Goal: Information Seeking & Learning: Learn about a topic

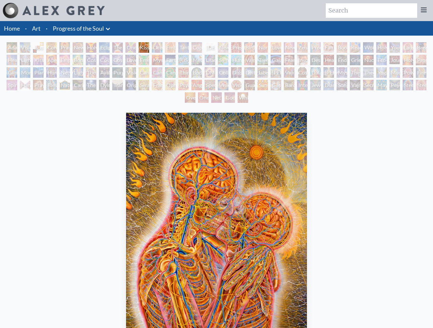
click at [246, 101] on div "White Light" at bounding box center [242, 97] width 11 height 11
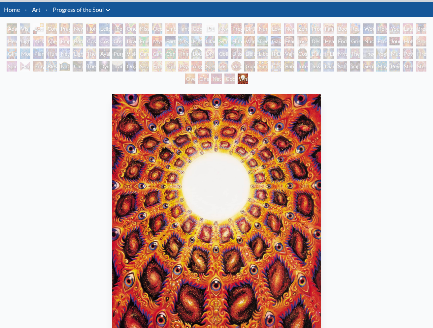
scroll to position [15, 0]
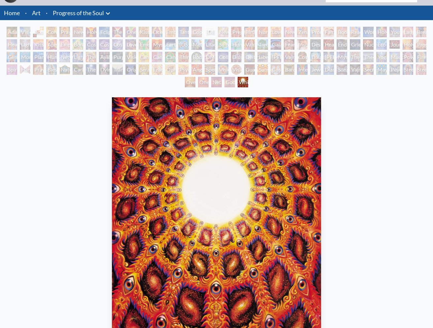
click at [234, 81] on div "Godself" at bounding box center [229, 82] width 11 height 11
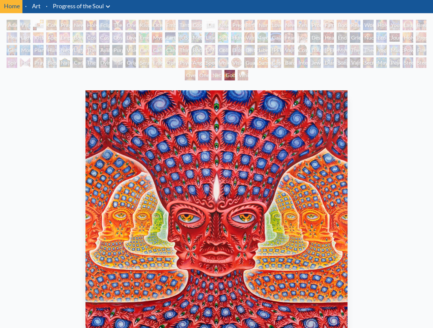
scroll to position [11, 0]
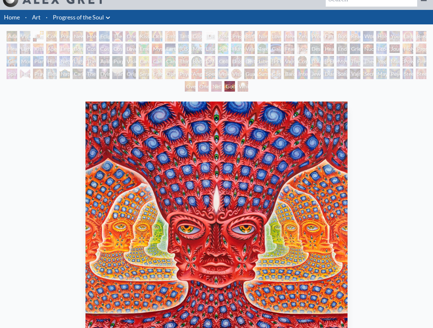
click at [212, 88] on div "Net of Being" at bounding box center [216, 86] width 11 height 11
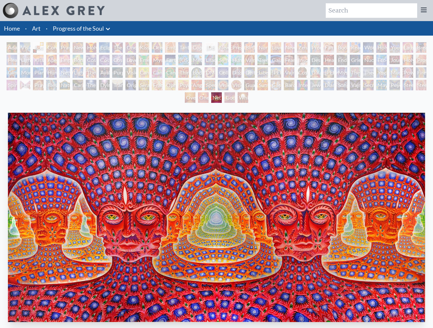
click at [198, 96] on div "One" at bounding box center [203, 97] width 11 height 11
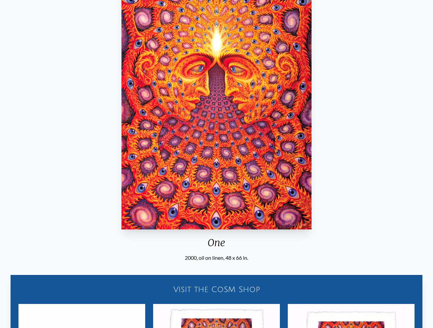
scroll to position [2, 0]
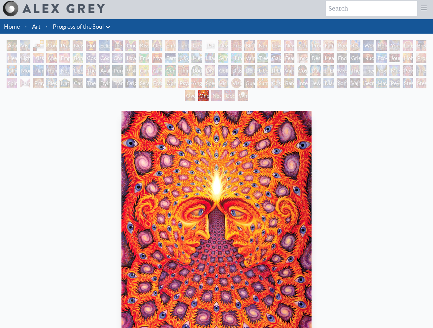
click at [193, 96] on div "Oversoul" at bounding box center [190, 95] width 11 height 11
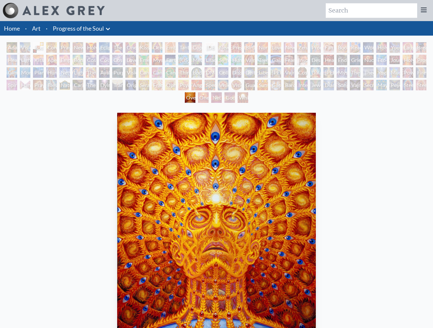
click at [420, 85] on div "Steeplehead 2" at bounding box center [420, 85] width 11 height 11
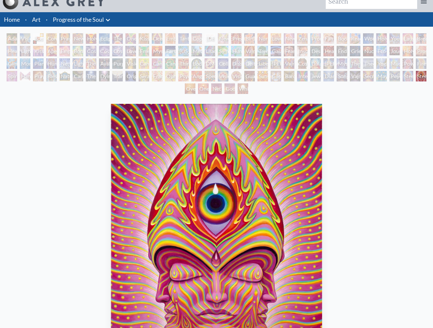
scroll to position [5, 0]
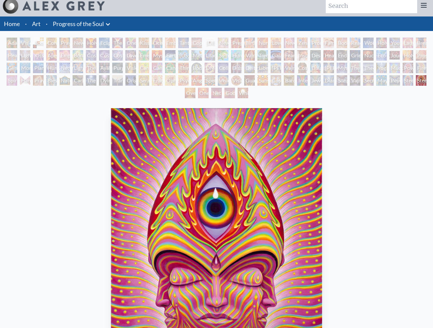
click at [400, 81] on div "Peyote Being" at bounding box center [394, 80] width 11 height 11
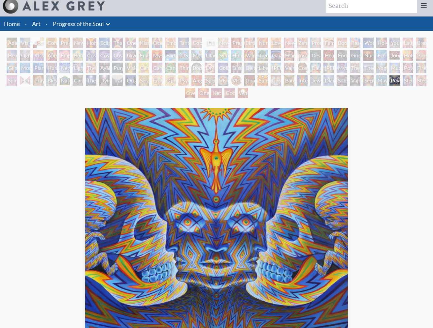
click at [382, 80] on div "Mayan Being" at bounding box center [381, 80] width 11 height 11
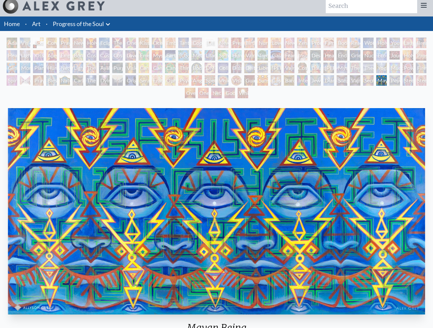
click at [372, 81] on div "Secret Writing Being" at bounding box center [368, 80] width 11 height 11
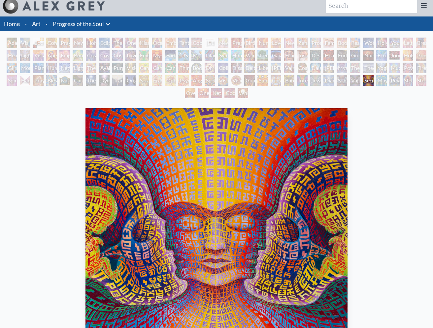
click at [353, 82] on div "Vajra Being" at bounding box center [355, 80] width 11 height 11
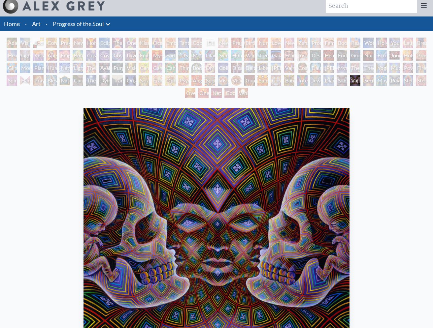
click at [338, 81] on div "Song of Vajra Being" at bounding box center [341, 80] width 11 height 11
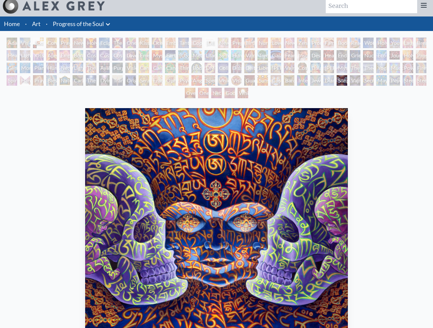
click at [327, 81] on div "Diamond Being" at bounding box center [328, 80] width 11 height 11
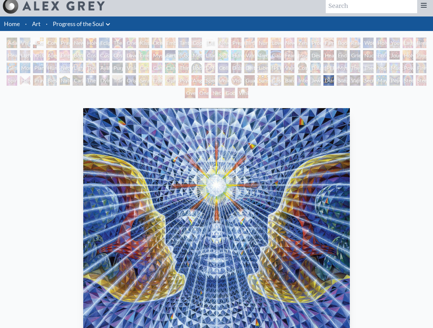
click at [313, 81] on div "Jewel Being" at bounding box center [315, 80] width 11 height 11
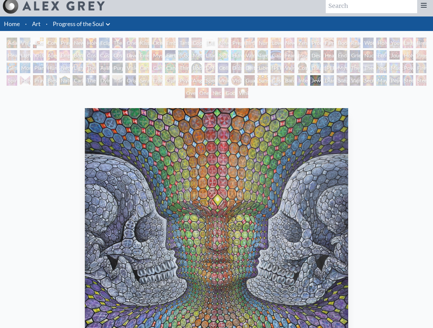
click at [298, 81] on div "Interbeing" at bounding box center [302, 80] width 11 height 11
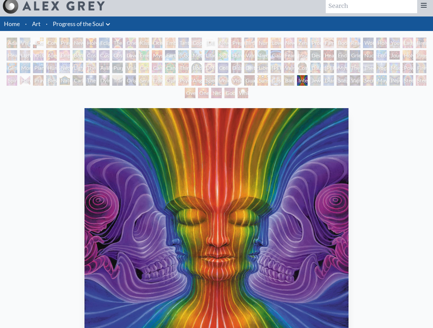
click at [285, 81] on div "Bardo Being" at bounding box center [289, 80] width 11 height 11
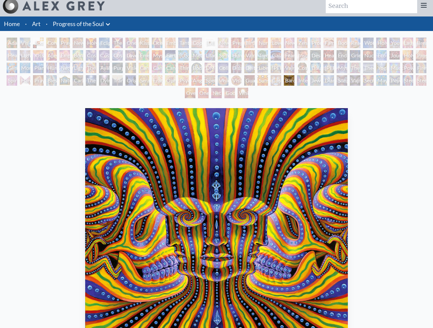
click at [270, 81] on div "Cosmic Elf" at bounding box center [275, 80] width 11 height 11
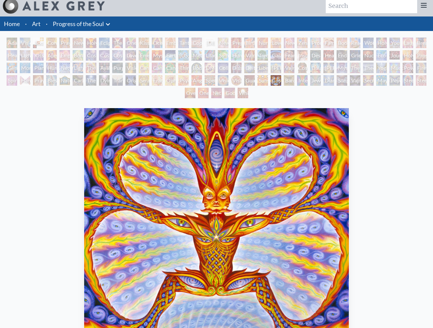
click at [255, 81] on div "[PERSON_NAME] & Eve Visionary Origin of Language Body, Mind, Spirit Contemplati…" at bounding box center [216, 69] width 433 height 63
click at [254, 79] on div "Guardian of Infinite Vision" at bounding box center [249, 80] width 11 height 11
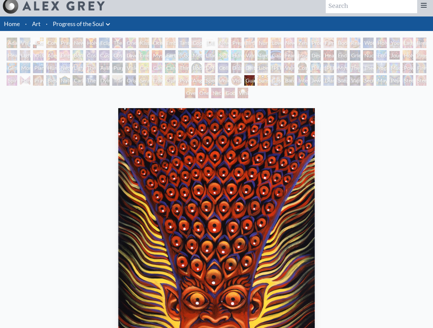
click at [239, 79] on div "Vision Crystal Tondo" at bounding box center [236, 80] width 11 height 11
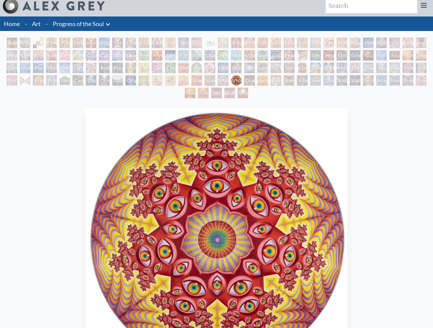
click at [226, 78] on div "Vision Crystal" at bounding box center [223, 80] width 11 height 11
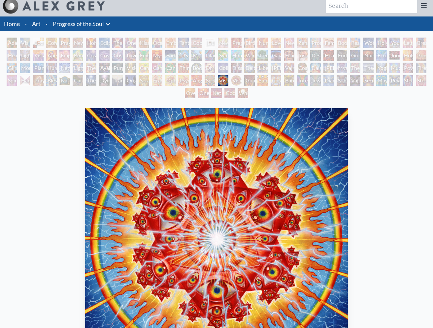
click at [213, 79] on div "Spectral Lotus" at bounding box center [209, 80] width 11 height 11
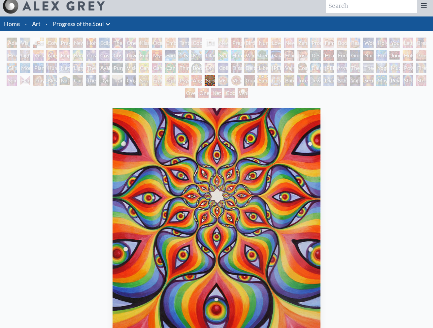
click at [200, 79] on div "Angel Skin" at bounding box center [196, 80] width 11 height 11
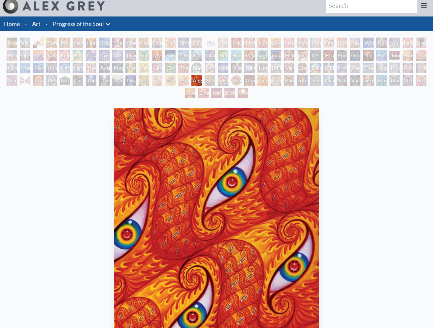
click at [191, 80] on div "Angel Skin" at bounding box center [196, 80] width 11 height 11
click at [184, 81] on div "Psychomicrograph of a Fractal Paisley Cherub Feather Tip" at bounding box center [183, 80] width 11 height 11
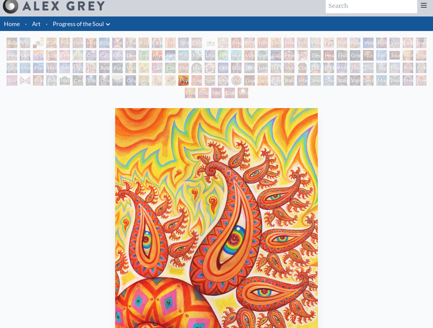
click at [172, 80] on div "Ophanic Eyelash" at bounding box center [170, 80] width 11 height 11
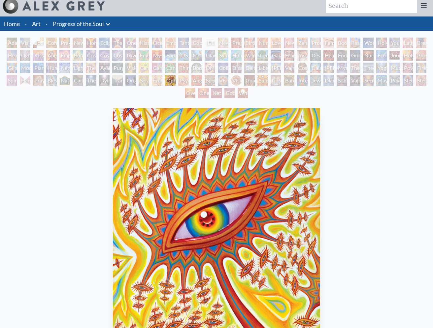
click at [165, 80] on div "Ophanic Eyelash" at bounding box center [170, 80] width 11 height 11
click at [154, 81] on div "Fractal Eyes" at bounding box center [157, 80] width 11 height 11
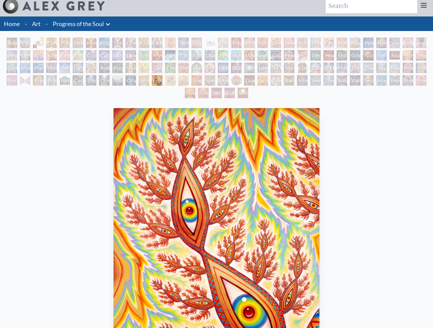
click at [143, 79] on div "Seraphic Transport Docking on the Third Eye" at bounding box center [143, 80] width 11 height 11
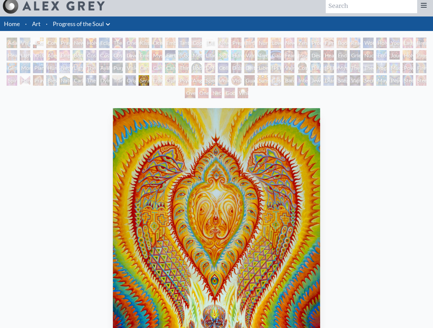
click at [134, 79] on div "Original Face" at bounding box center [130, 80] width 11 height 11
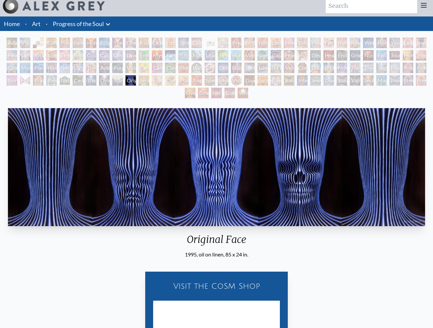
click at [121, 79] on div "Transfiguration" at bounding box center [117, 80] width 11 height 11
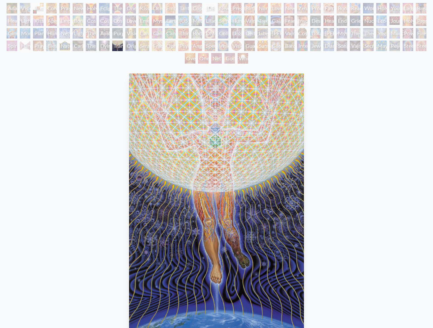
scroll to position [27, 0]
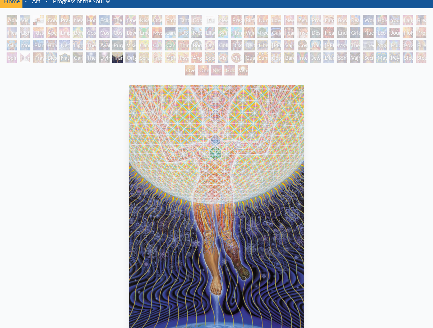
click at [108, 59] on div "Dying" at bounding box center [104, 57] width 11 height 11
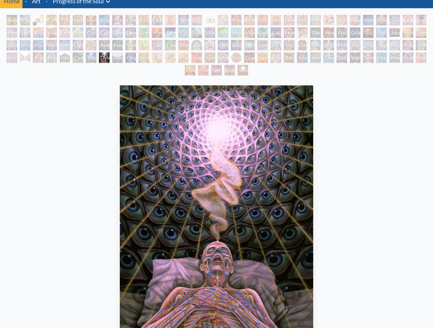
click at [91, 57] on div "The Soul Finds It's Way" at bounding box center [91, 57] width 11 height 11
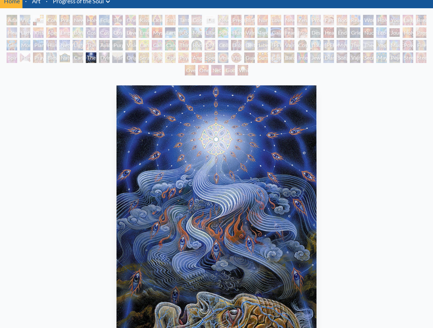
click at [74, 59] on div "Caring" at bounding box center [78, 57] width 11 height 11
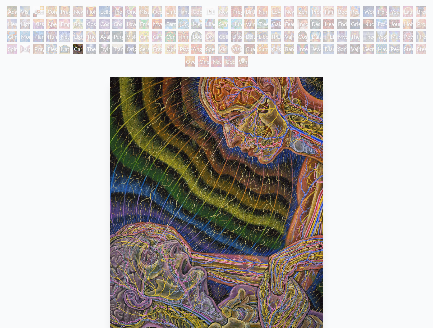
scroll to position [36, 0]
click at [67, 48] on div "Nature of Mind" at bounding box center [64, 49] width 11 height 11
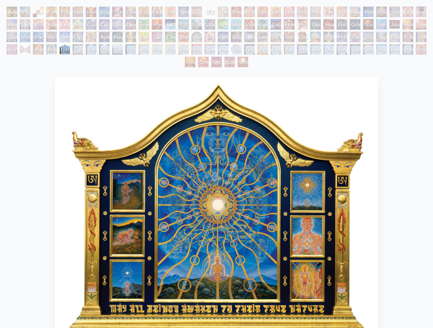
drag, startPoint x: 53, startPoint y: 49, endPoint x: 52, endPoint y: 66, distance: 17.2
click at [52, 55] on div "Blessing Hand" at bounding box center [51, 49] width 11 height 11
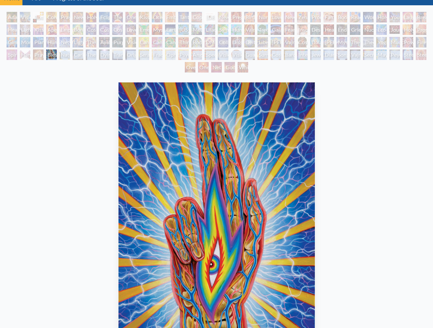
scroll to position [23, 0]
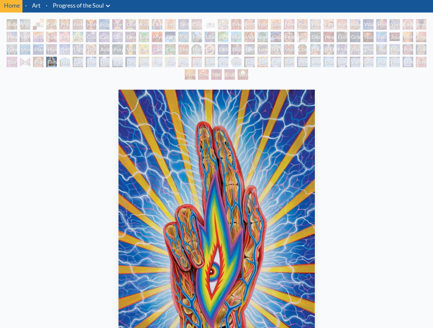
click at [66, 59] on div "Nature of Mind" at bounding box center [64, 62] width 11 height 11
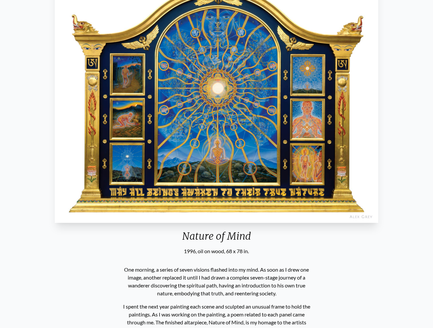
scroll to position [8, 0]
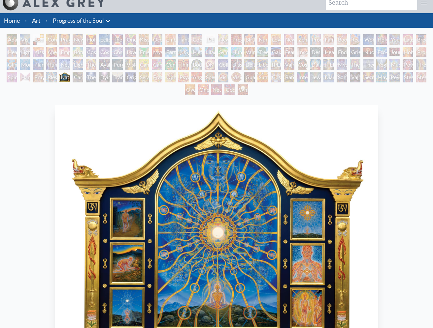
click at [30, 77] on div "Hands that See" at bounding box center [25, 77] width 11 height 11
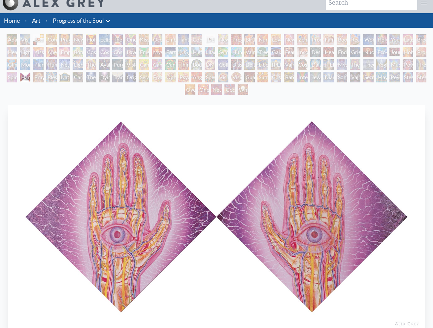
click at [14, 79] on div "Spirit Animates the Flesh" at bounding box center [12, 77] width 11 height 11
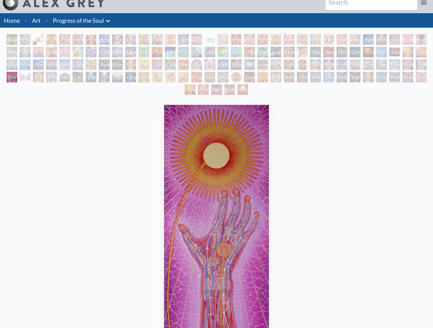
click at [373, 65] on div "Theologue" at bounding box center [368, 64] width 11 height 11
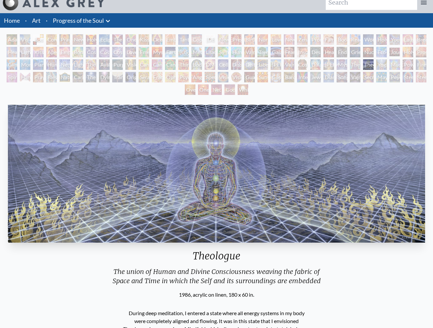
click at [355, 64] on div "The Seer" at bounding box center [355, 64] width 11 height 11
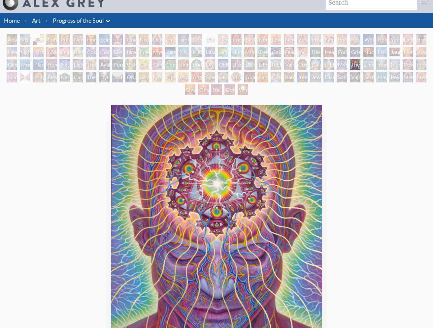
click at [336, 63] on div "Mystic Eye" at bounding box center [341, 64] width 11 height 11
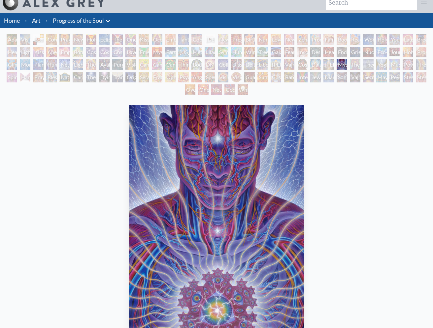
click at [320, 63] on div "Dalai Lama" at bounding box center [315, 64] width 11 height 11
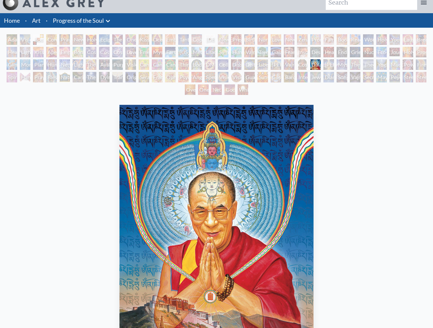
click at [301, 61] on div "Cosmic [DEMOGRAPHIC_DATA]" at bounding box center [302, 64] width 11 height 11
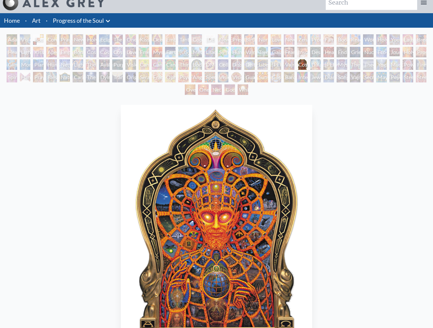
click at [292, 61] on div "Vajra Guru" at bounding box center [289, 64] width 11 height 11
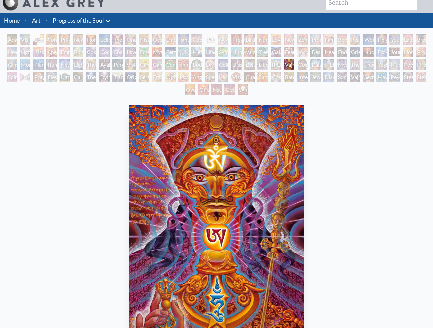
click at [276, 62] on div "[PERSON_NAME]" at bounding box center [275, 64] width 11 height 11
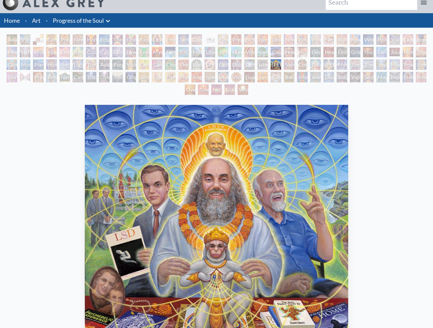
click at [262, 62] on div "Liberation Through Seeing" at bounding box center [262, 64] width 11 height 11
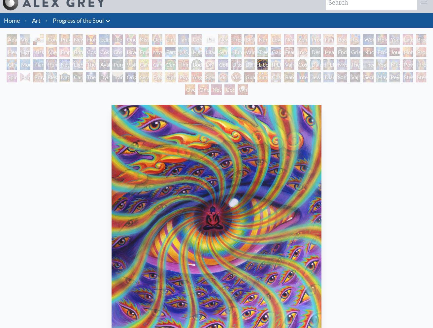
click at [252, 63] on div "Deities & Demons Drinking from the Milky Pool" at bounding box center [249, 64] width 11 height 11
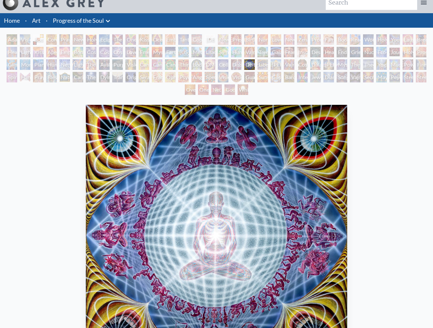
click at [263, 63] on div "Liberation Through Seeing" at bounding box center [262, 64] width 11 height 11
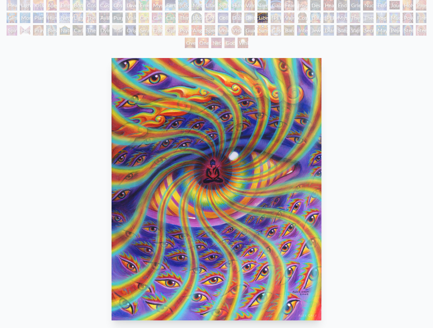
scroll to position [35, 0]
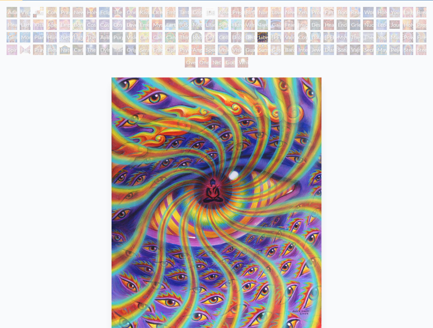
click at [237, 37] on div "Dissectional Art for Tool's Lateralus CD" at bounding box center [236, 37] width 11 height 11
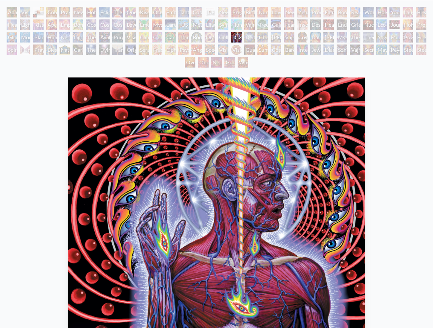
click at [220, 37] on div "Collective Vision" at bounding box center [223, 37] width 11 height 11
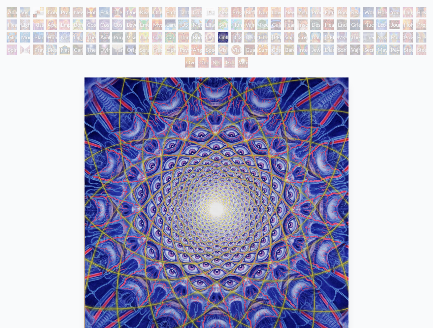
click at [209, 37] on div "DMT - The Spirit Molecule" at bounding box center [209, 37] width 11 height 11
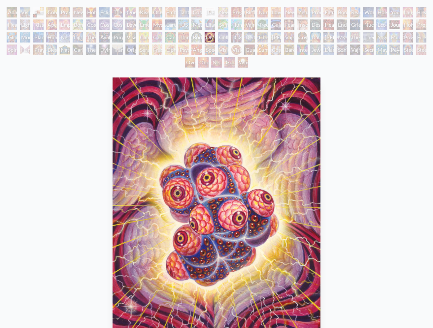
click at [200, 37] on div "Body/Mind as a Vibratory Field of Energy" at bounding box center [196, 37] width 11 height 11
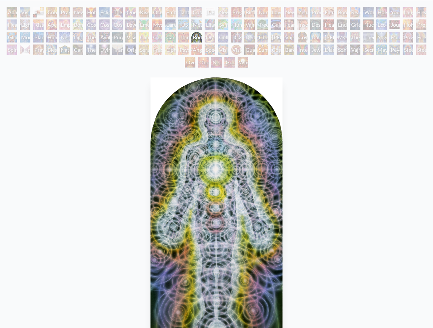
click at [190, 38] on div "[PERSON_NAME] & Eve Visionary Origin of Language Body, Mind, Spirit Contemplati…" at bounding box center [216, 38] width 433 height 63
click at [185, 37] on div "Third Eye Tears of Joy" at bounding box center [183, 37] width 11 height 11
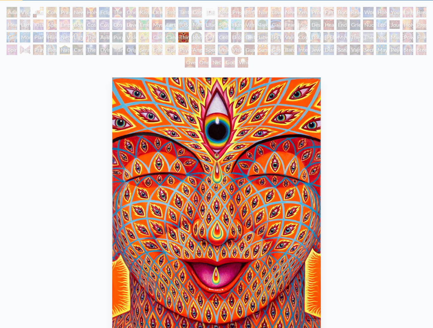
click at [168, 38] on div "Cannabacchus" at bounding box center [170, 37] width 11 height 11
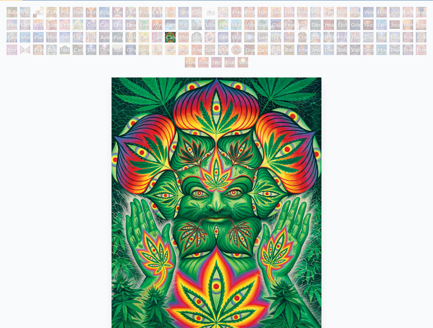
click at [160, 38] on div "Cannabis Sutra" at bounding box center [157, 37] width 11 height 11
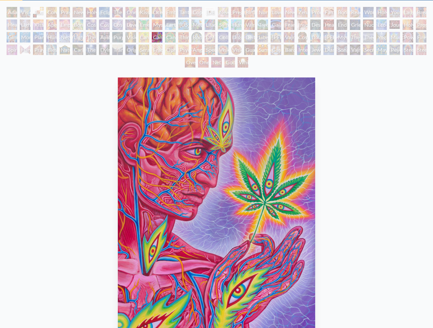
click at [147, 39] on div "Cannabis Mudra" at bounding box center [143, 37] width 11 height 11
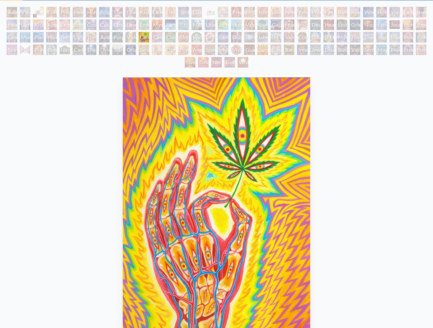
click at [132, 38] on div "Vision Tree" at bounding box center [130, 37] width 11 height 11
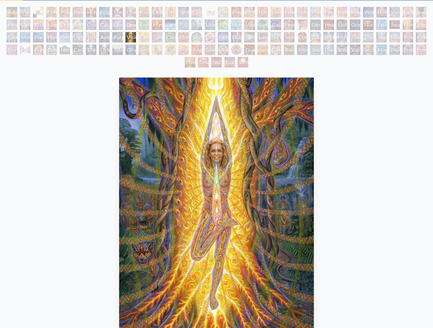
click at [119, 38] on div "Purging" at bounding box center [117, 37] width 11 height 11
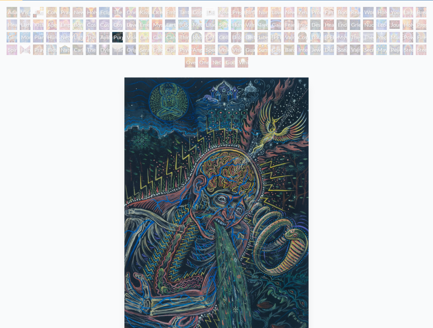
click at [105, 37] on div "Ayahuasca Visitation" at bounding box center [104, 37] width 11 height 11
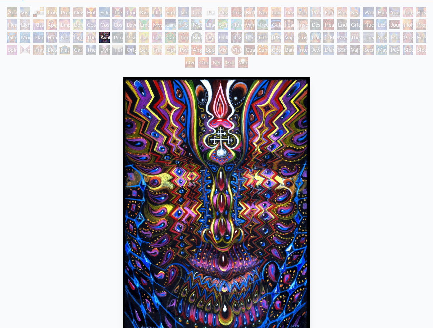
click at [91, 35] on div "The Shulgins and their Alchemical Angels" at bounding box center [91, 37] width 11 height 11
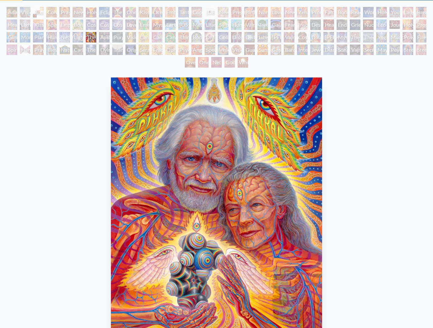
click at [79, 36] on div "Lightworker" at bounding box center [78, 37] width 11 height 11
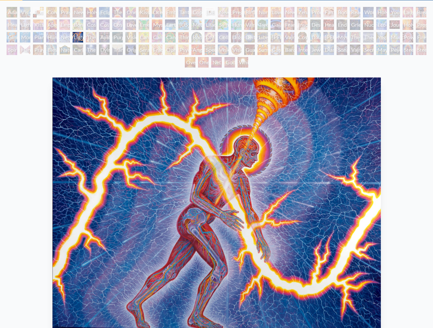
click at [67, 35] on div "Networks" at bounding box center [64, 37] width 11 height 11
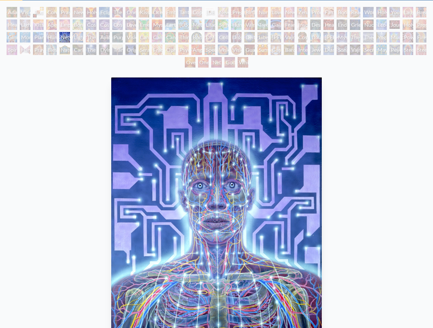
click at [53, 35] on div "Human Geometry" at bounding box center [51, 37] width 11 height 11
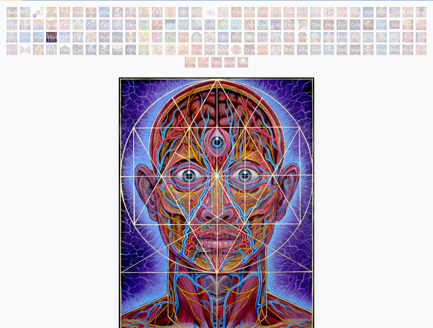
click at [43, 35] on div "Planetary Prayers" at bounding box center [38, 37] width 11 height 11
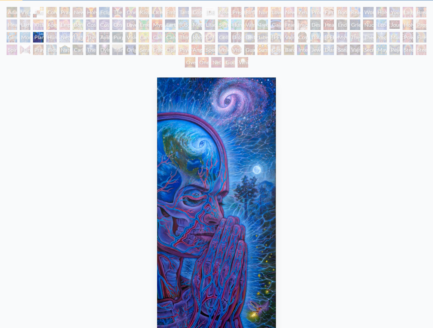
click at [32, 37] on div "[PERSON_NAME] & Eve Visionary Origin of Language Body, Mind, Spirit Contemplati…" at bounding box center [216, 38] width 433 height 63
click at [30, 37] on div "Monochord" at bounding box center [25, 37] width 11 height 11
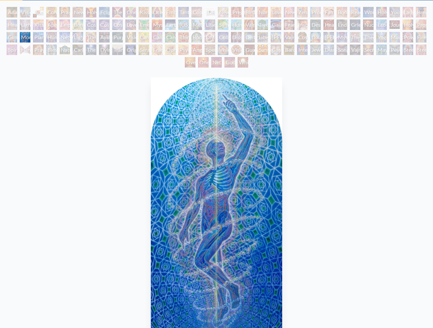
click at [15, 36] on div "Glimpsing the Empyrean" at bounding box center [12, 37] width 11 height 11
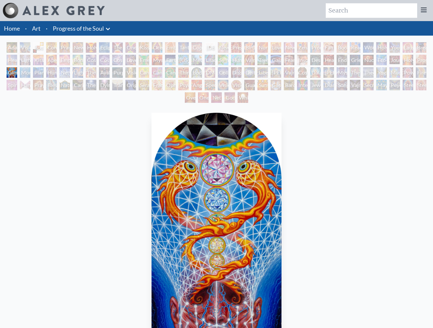
click at [413, 58] on div "Holy Fire" at bounding box center [407, 60] width 11 height 11
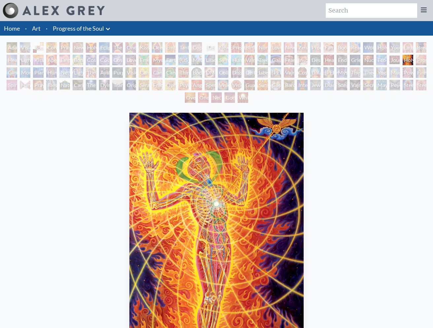
click at [386, 58] on div "Eco-Atlas" at bounding box center [381, 60] width 11 height 11
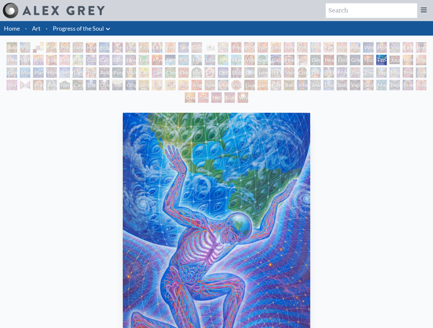
click at [410, 58] on div "Holy Fire" at bounding box center [407, 60] width 11 height 11
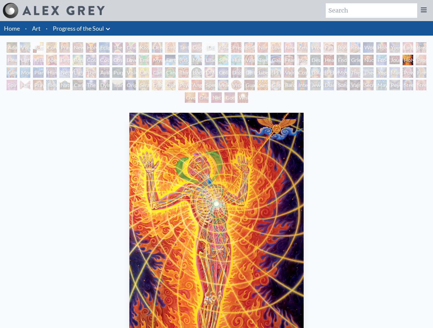
click at [370, 60] on div "Nuclear Crucifixion" at bounding box center [368, 60] width 11 height 11
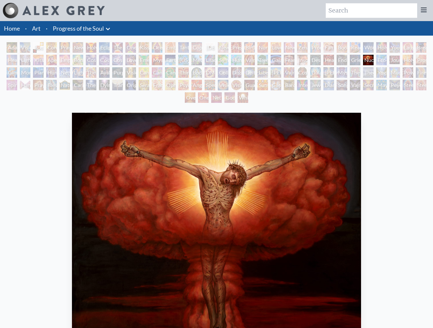
click at [357, 59] on div "Grieving" at bounding box center [355, 60] width 11 height 11
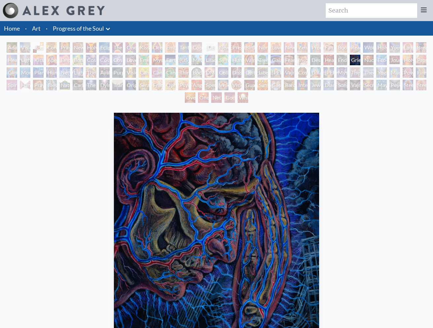
click at [347, 60] on div "Endarkenment" at bounding box center [341, 60] width 11 height 11
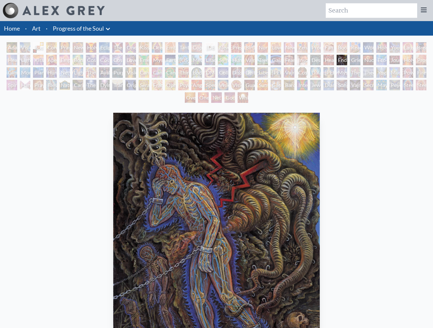
click at [328, 60] on div "Headache" at bounding box center [328, 60] width 11 height 11
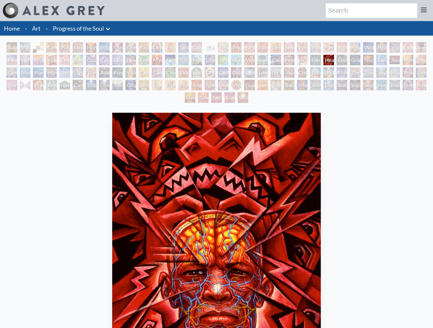
click at [354, 58] on div "Grieving" at bounding box center [355, 60] width 11 height 11
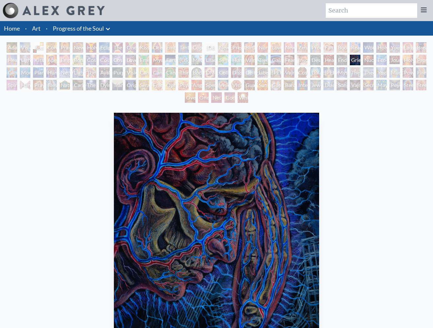
click at [343, 59] on div "Endarkenment" at bounding box center [341, 60] width 11 height 11
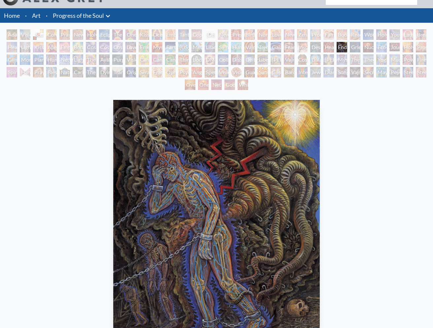
scroll to position [8, 0]
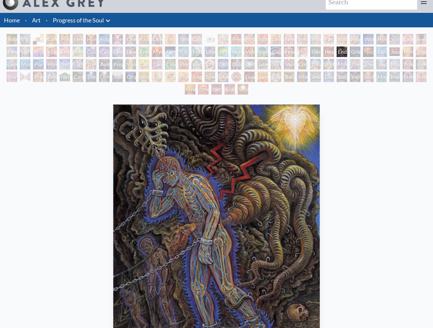
click at [332, 52] on div "Headache" at bounding box center [328, 51] width 11 height 11
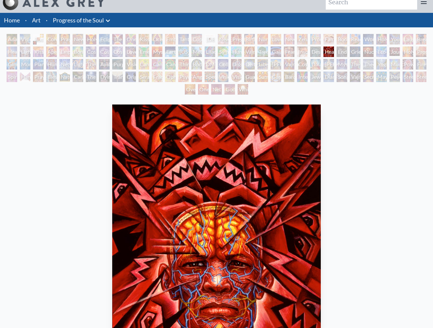
click at [316, 49] on div "Despair" at bounding box center [315, 51] width 11 height 11
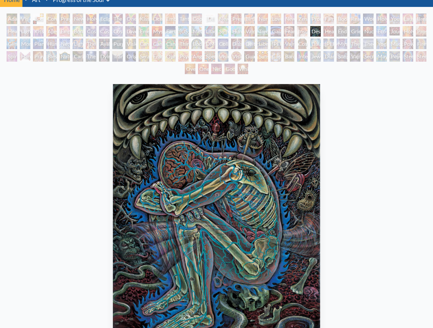
scroll to position [12, 0]
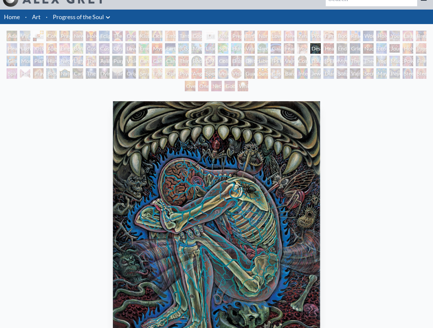
click at [302, 47] on div "Insomnia" at bounding box center [302, 48] width 11 height 11
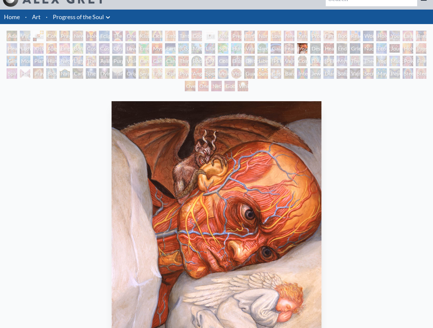
click at [289, 48] on div "Fear" at bounding box center [289, 48] width 11 height 11
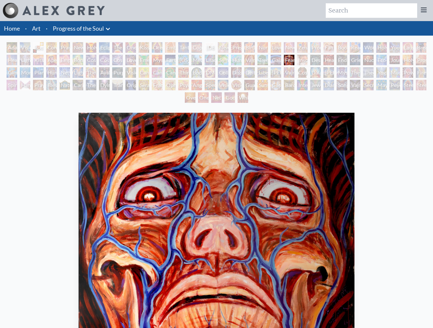
click at [274, 57] on div "Gaia" at bounding box center [275, 60] width 11 height 11
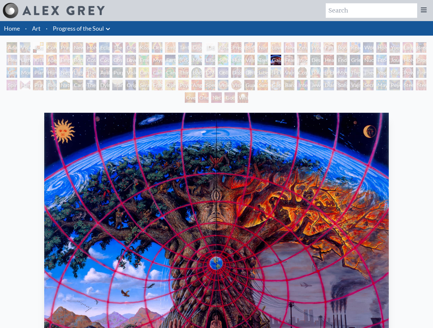
click at [262, 60] on div "Tree & Person" at bounding box center [262, 60] width 11 height 11
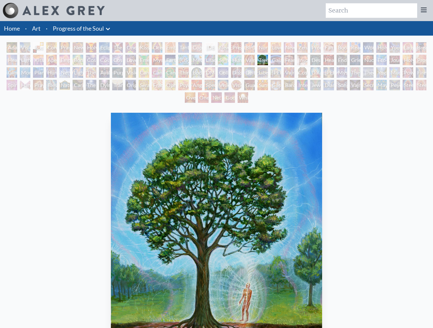
click at [250, 58] on div "Vajra Horse" at bounding box center [249, 60] width 11 height 11
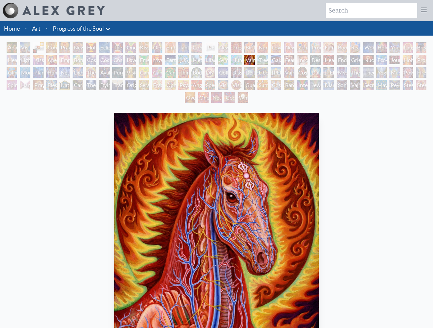
click at [238, 61] on div "Humming Bird" at bounding box center [236, 60] width 11 height 11
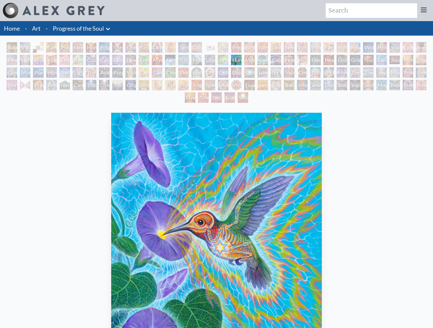
click at [226, 61] on div "Symbiosis: Gall Wasp & Oak Tree" at bounding box center [223, 60] width 11 height 11
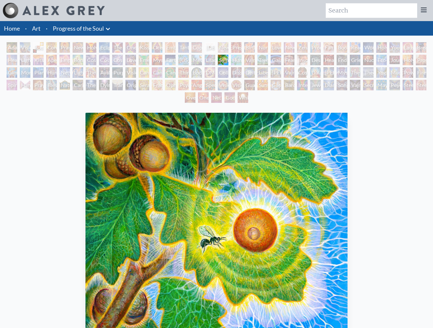
click at [208, 58] on div "Lilacs" at bounding box center [209, 60] width 11 height 11
